Goal: Transaction & Acquisition: Book appointment/travel/reservation

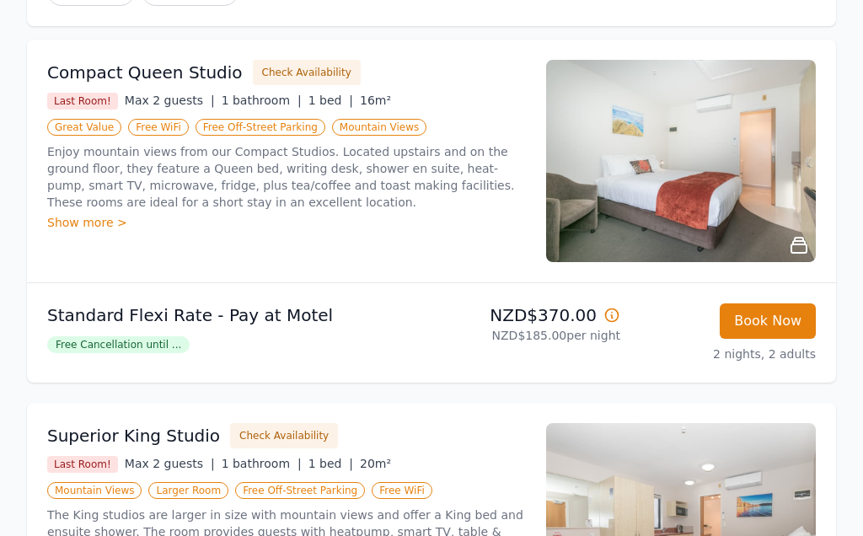
scroll to position [266, 0]
click at [78, 215] on div "Show more >" at bounding box center [286, 223] width 479 height 17
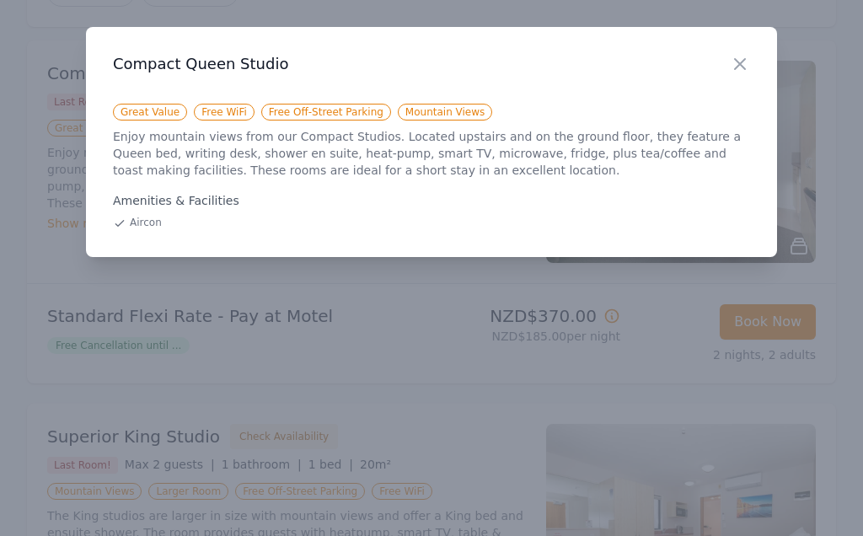
click at [749, 61] on icon "button" at bounding box center [740, 64] width 20 height 20
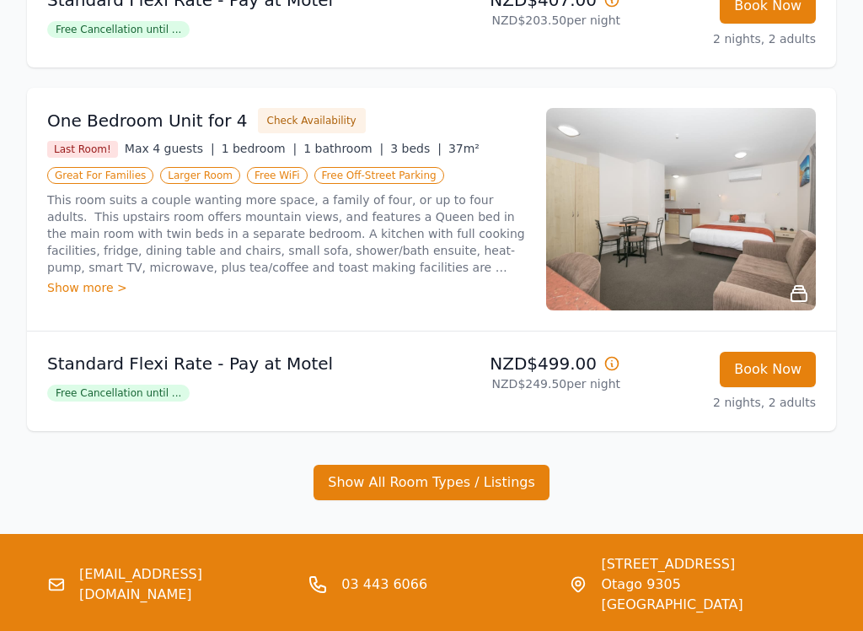
scroll to position [948, 0]
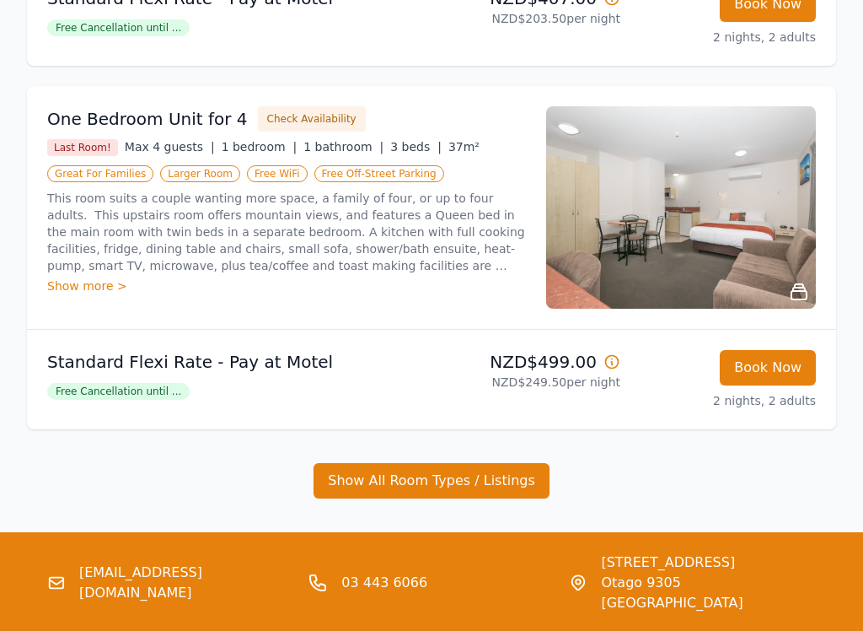
click at [405, 465] on button "Show All Room Types / Listings" at bounding box center [432, 480] width 236 height 35
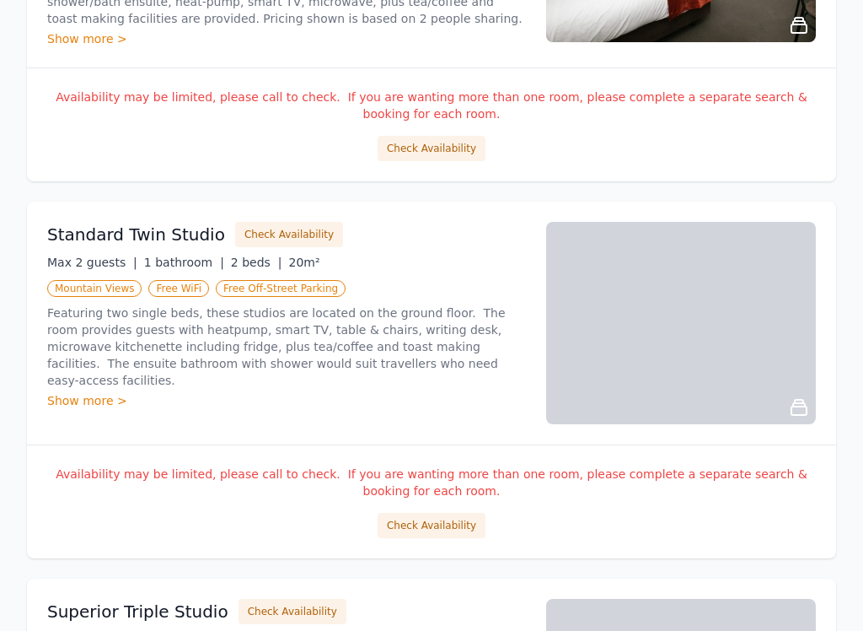
scroll to position [1582, 0]
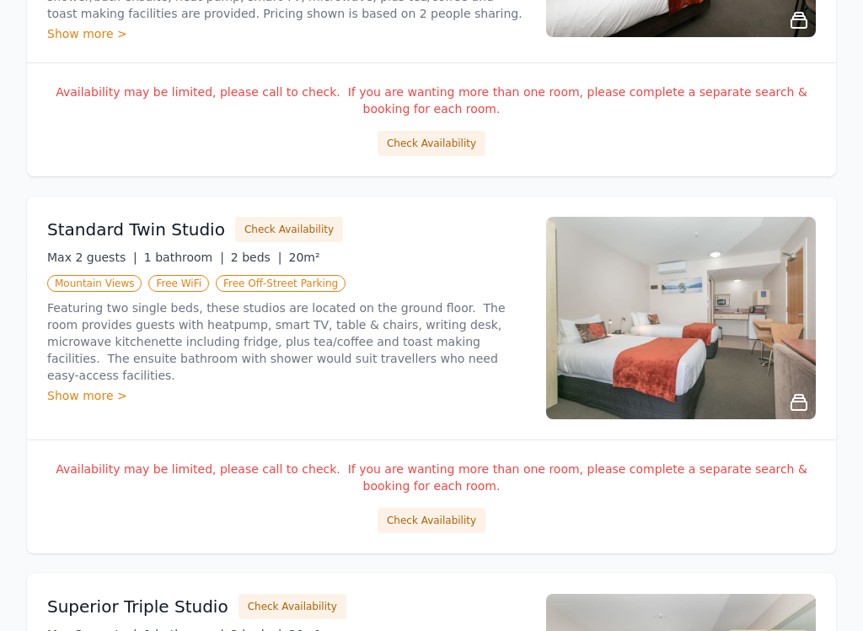
click at [264, 218] on button "Check Availability" at bounding box center [289, 230] width 108 height 25
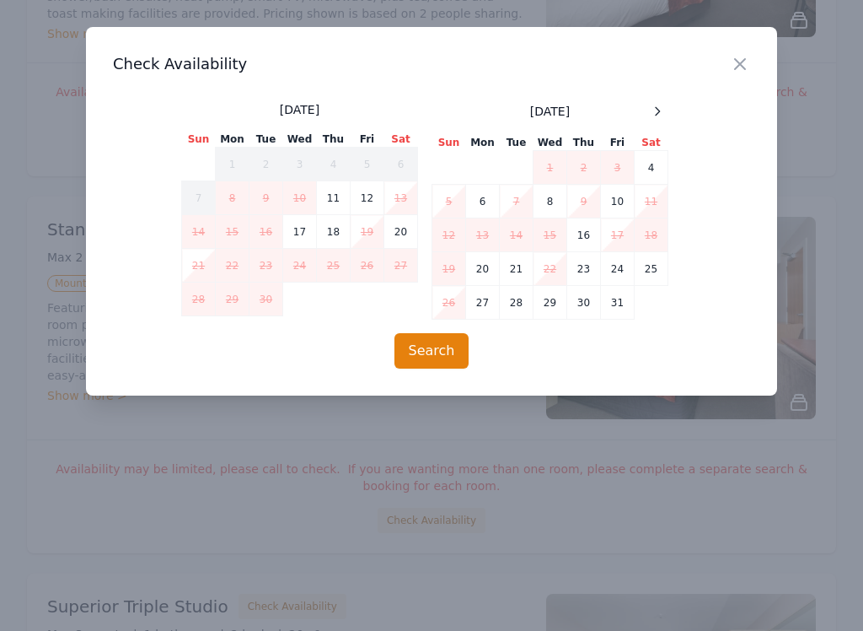
click at [300, 196] on td "10" at bounding box center [300, 198] width 34 height 34
click at [368, 196] on td "12" at bounding box center [368, 198] width 34 height 34
click at [428, 356] on button "Search" at bounding box center [432, 350] width 75 height 35
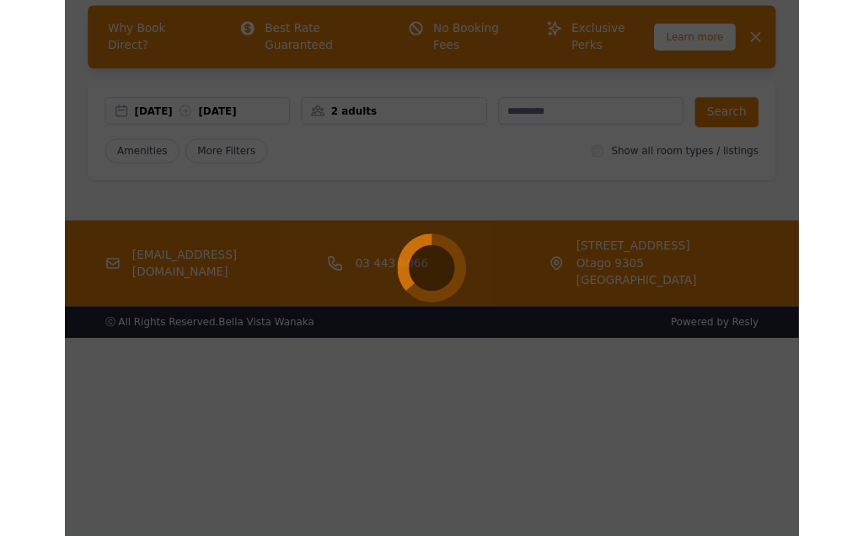
scroll to position [0, 0]
